Goal: Transaction & Acquisition: Purchase product/service

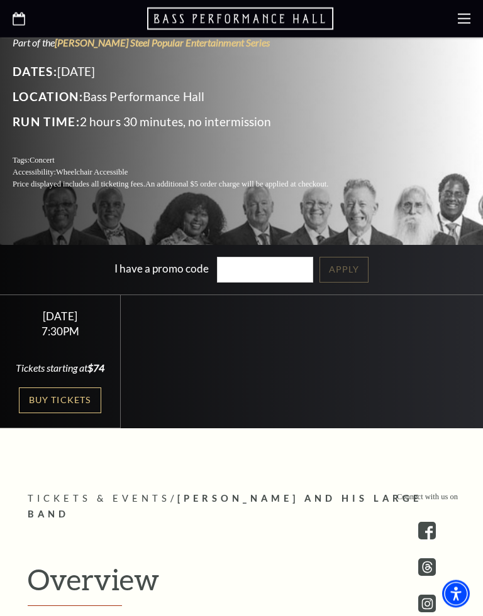
scroll to position [286, 0]
click at [76, 405] on link "Buy Tickets" at bounding box center [60, 401] width 82 height 26
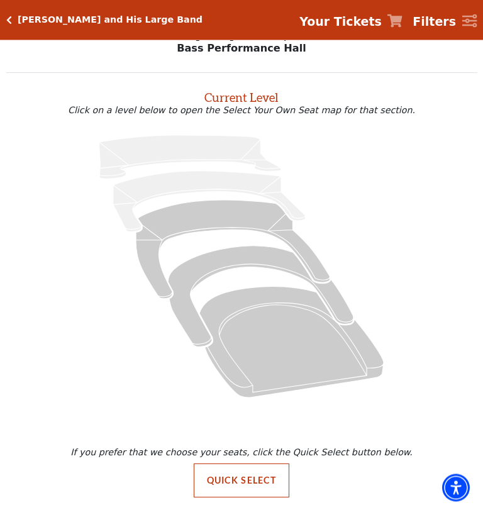
scroll to position [19, 0]
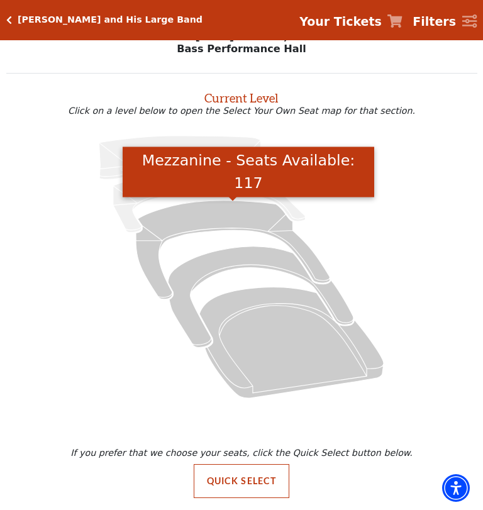
click at [216, 214] on icon "Mezzanine - Seats Available: 117" at bounding box center [233, 249] width 194 height 99
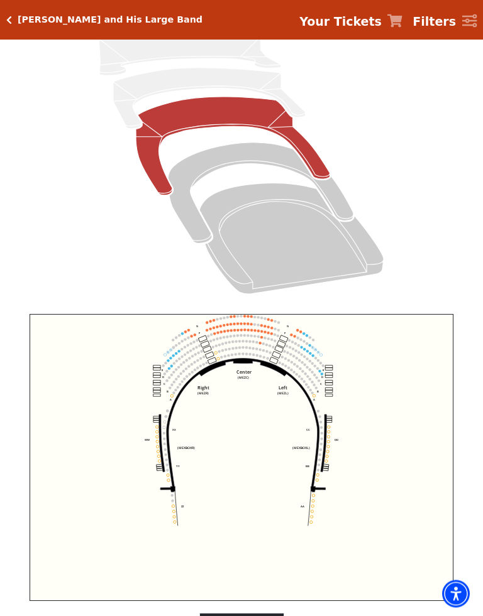
scroll to position [141, 0]
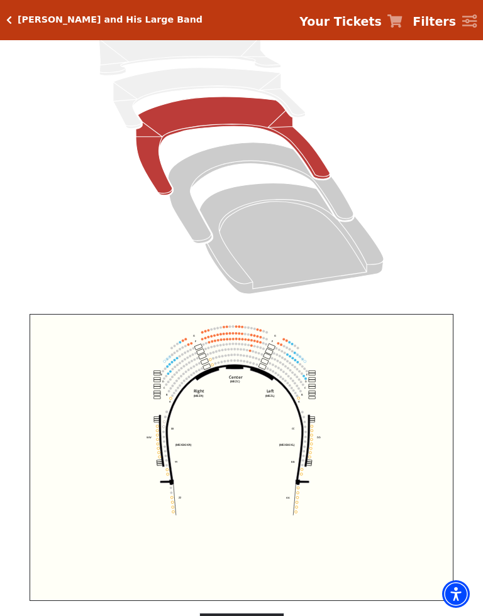
click at [262, 440] on icon "Center (MEZC) Right (MEZR) Left (MEZL) (MEXBOXR) (MEXBOXL) XX WW CC DD YY BB ZZ…" at bounding box center [241, 457] width 423 height 287
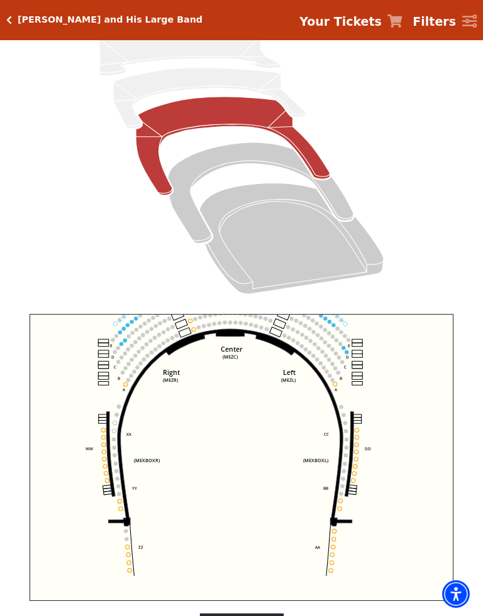
click at [262, 447] on icon "Center (MEZC) Right (MEZR) Left (MEZL) (MEXBOXR) (MEXBOXL) XX WW CC DD YY BB ZZ…" at bounding box center [241, 457] width 423 height 287
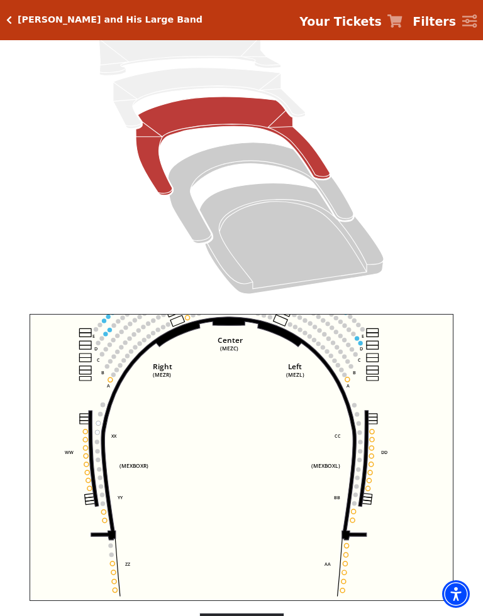
click at [384, 371] on icon "Center (MEZC) Right (MEZR) Left (MEZL) (MEXBOXR) (MEXBOXL) XX WW CC DD YY BB ZZ…" at bounding box center [241, 457] width 423 height 287
click at [382, 354] on icon "Center (MEZC) Right (MEZR) Left (MEZL) (MEXBOXR) (MEXBOXL) XX WW CC DD YY BB ZZ…" at bounding box center [241, 457] width 423 height 287
click at [385, 361] on icon "Center (MEZC) Right (MEZR) Left (MEZL) (MEXBOXR) (MEXBOXL) XX WW CC DD YY BB ZZ…" at bounding box center [241, 457] width 423 height 287
click at [388, 361] on icon "Center (MEZC) Right (MEZR) Left (MEZL) (MEXBOXR) (MEXBOXL) XX WW CC DD YY BB ZZ…" at bounding box center [241, 457] width 423 height 287
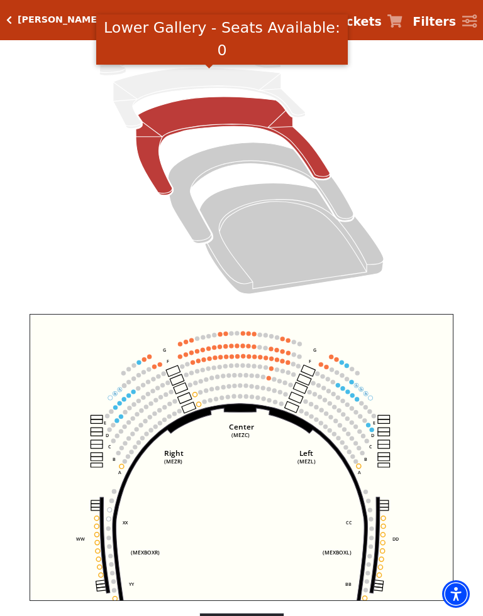
click at [198, 74] on icon "Lower Gallery - Seats Available: 0" at bounding box center [209, 98] width 192 height 61
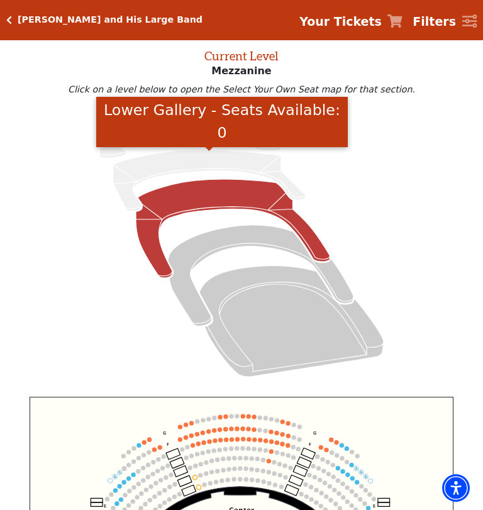
scroll to position [58, 0]
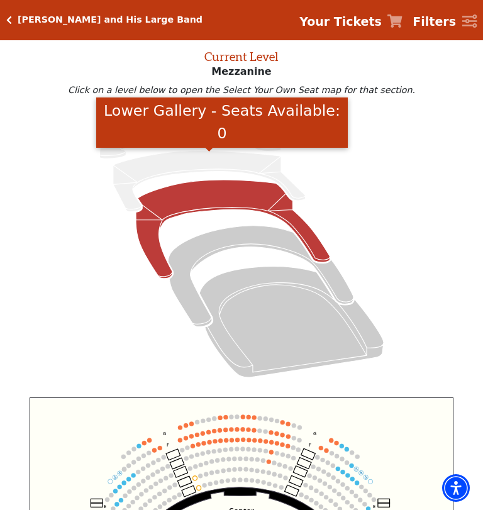
click at [374, 153] on icon at bounding box center [241, 246] width 441 height 278
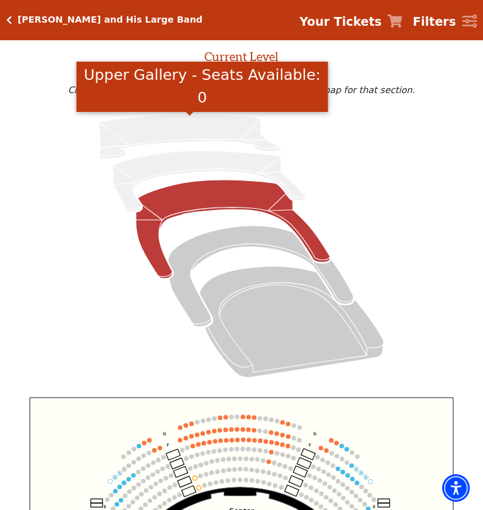
click at [221, 127] on icon "Upper Gallery - Seats Available: 0" at bounding box center [190, 136] width 182 height 43
click at [385, 148] on icon at bounding box center [241, 246] width 441 height 278
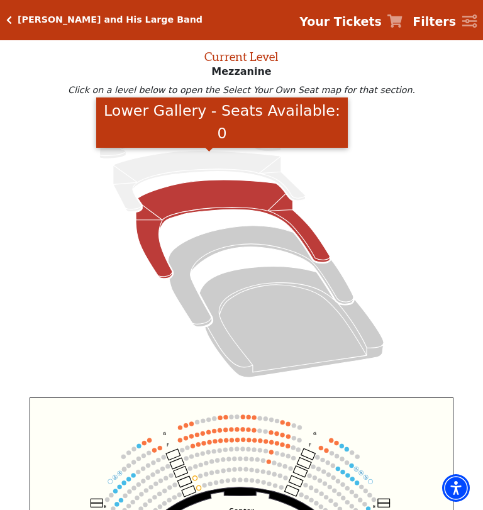
click at [246, 160] on icon "Lower Gallery - Seats Available: 0" at bounding box center [209, 181] width 192 height 61
click at [384, 163] on icon at bounding box center [241, 246] width 441 height 278
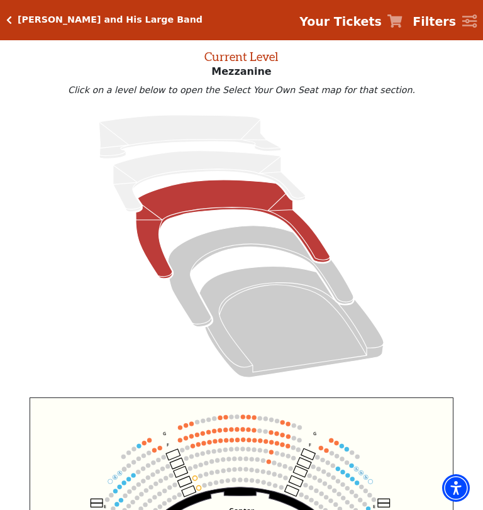
click at [341, 405] on icon "Center (MEZC) Right (MEZR) Left (MEZL) (MEXBOXR) (MEXBOXL) XX WW CC DD YY BB ZZ…" at bounding box center [241, 503] width 423 height 212
click at [348, 270] on icon at bounding box center [241, 246] width 441 height 278
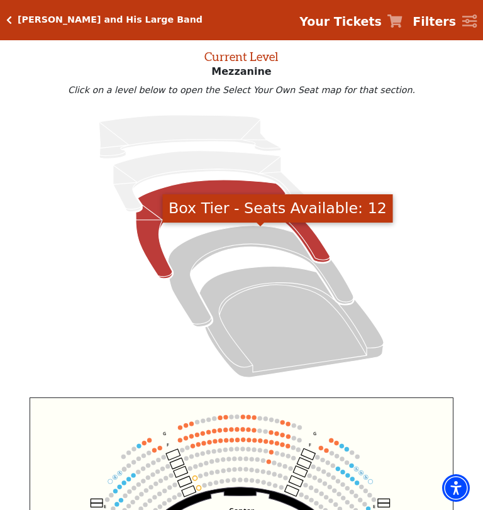
click at [342, 280] on icon "Box Tier - Seats Available: 12" at bounding box center [260, 276] width 185 height 101
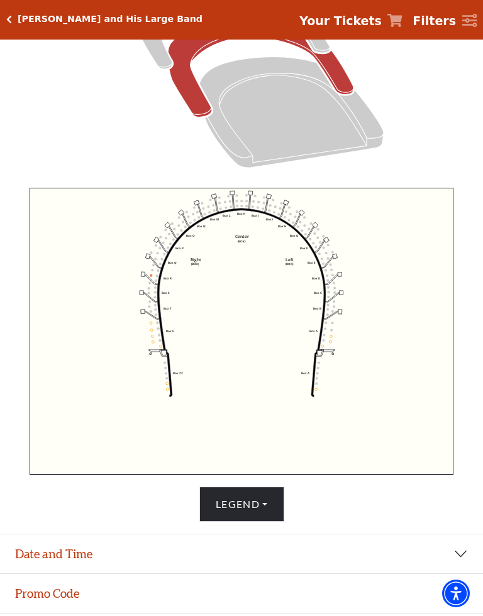
scroll to position [268, 0]
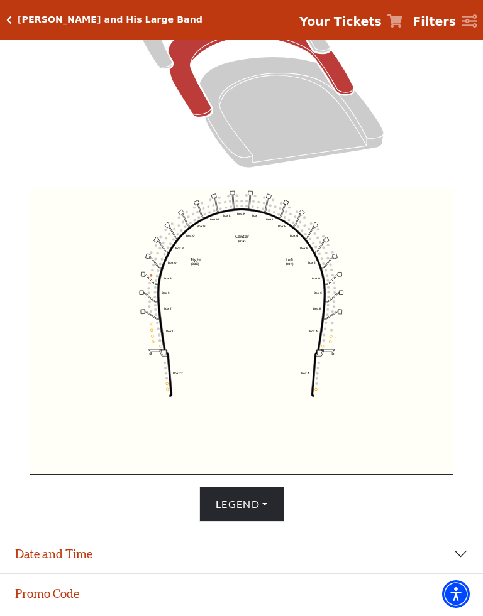
click at [371, 131] on icon "Orchestra / Parterre Circle - Seats Available: 24" at bounding box center [291, 112] width 184 height 111
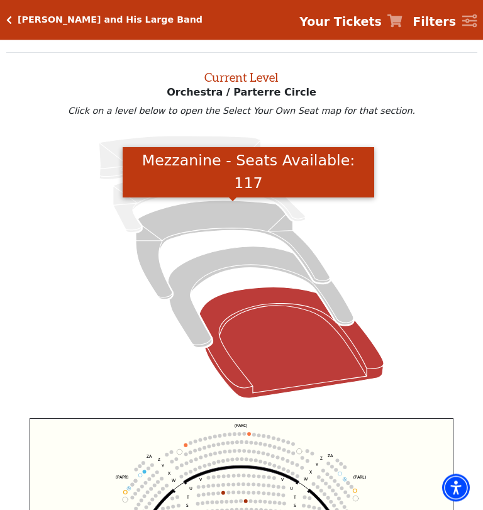
scroll to position [38, 0]
click at [245, 216] on icon "Mezzanine - Seats Available: 117" at bounding box center [233, 249] width 194 height 99
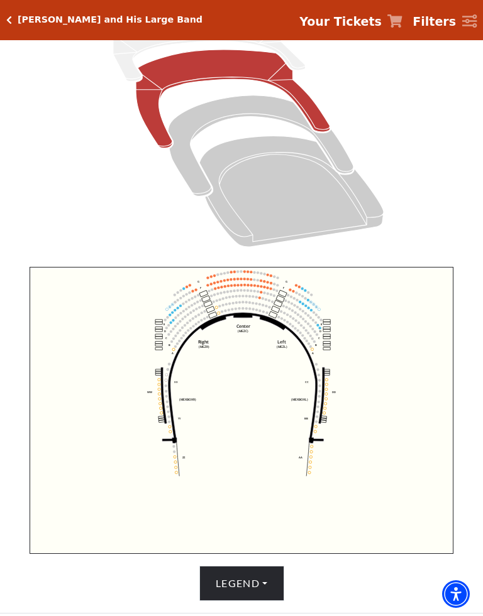
scroll to position [192, 0]
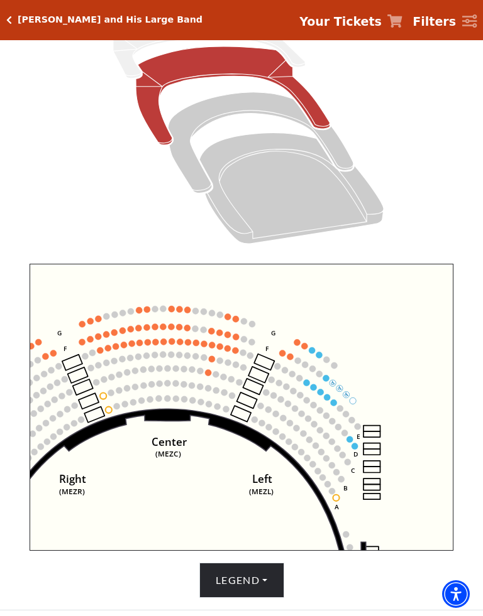
click at [9, 19] on icon "Click here to go back to filters" at bounding box center [9, 20] width 6 height 9
